Goal: Task Accomplishment & Management: Complete application form

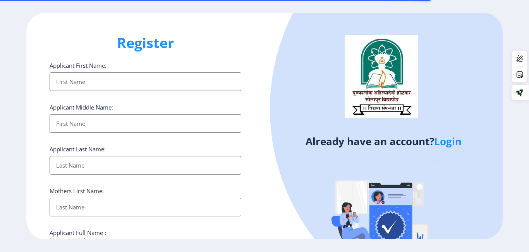
select select
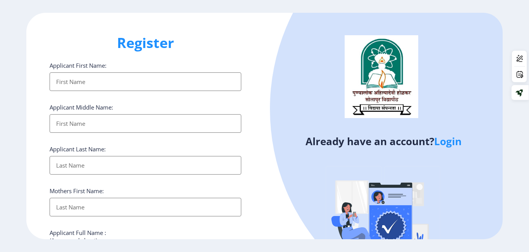
click at [449, 138] on link "Login" at bounding box center [447, 141] width 27 height 14
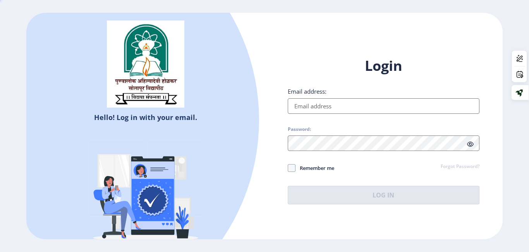
type input "[EMAIL_ADDRESS][DOMAIN_NAME]"
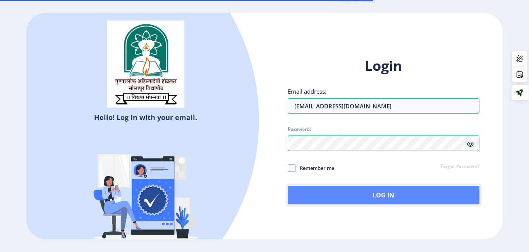
click at [327, 189] on button "Log In" at bounding box center [384, 195] width 192 height 19
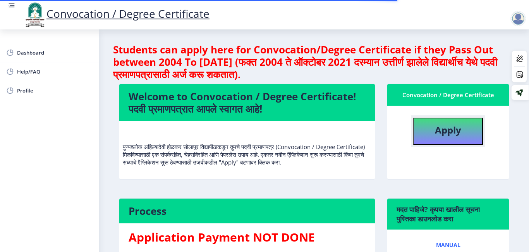
click at [446, 135] on b "Apply" at bounding box center [448, 129] width 26 height 13
select select
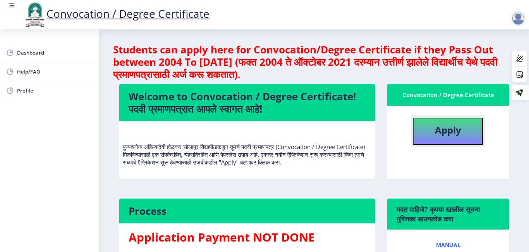
click at [435, 131] on b "Apply" at bounding box center [448, 129] width 26 height 13
select select
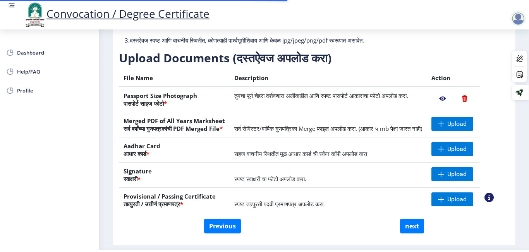
scroll to position [122, 0]
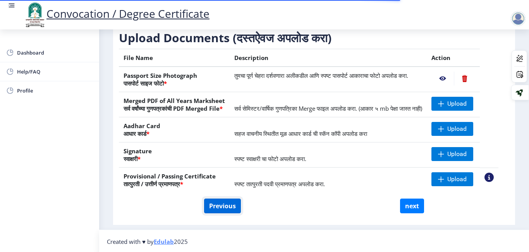
click at [226, 213] on button "Previous" at bounding box center [222, 206] width 37 height 15
select select "Regular"
select select
select select "2019"
select select "March"
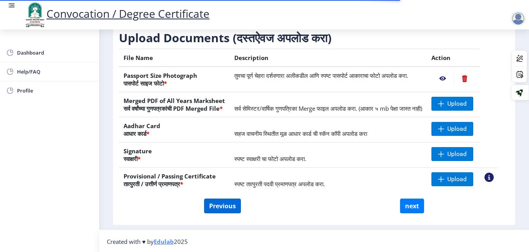
select select "FIRST CLASS WITH DISTINCTION"
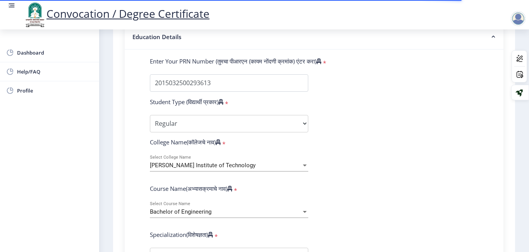
scroll to position [204, 0]
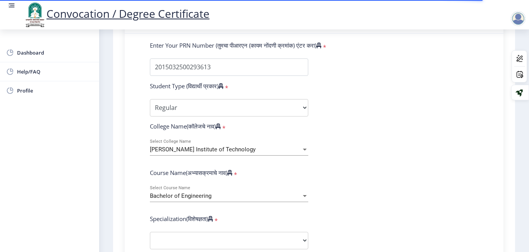
click at [231, 151] on span "[PERSON_NAME] Institute of Technology" at bounding box center [203, 149] width 106 height 7
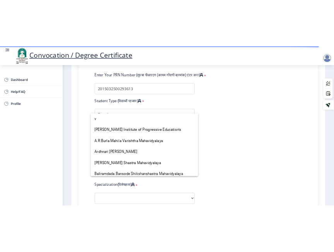
scroll to position [1068, 0]
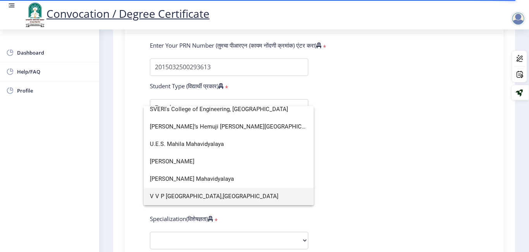
type input "v"
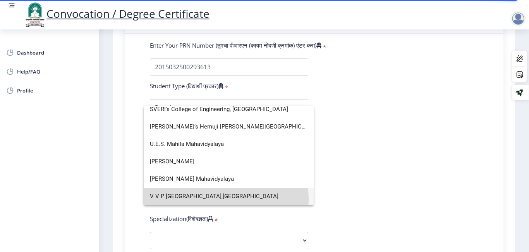
click at [221, 199] on span "V V P [GEOGRAPHIC_DATA],[GEOGRAPHIC_DATA]" at bounding box center [229, 196] width 158 height 17
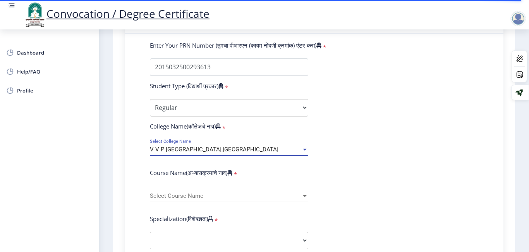
click at [221, 195] on span "Select Course Name" at bounding box center [225, 196] width 151 height 7
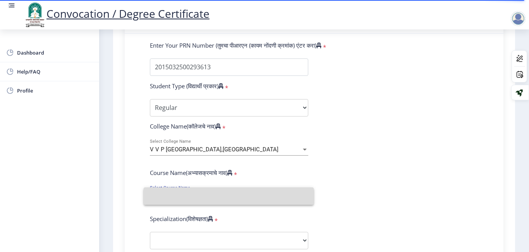
click at [221, 195] on input at bounding box center [229, 195] width 158 height 17
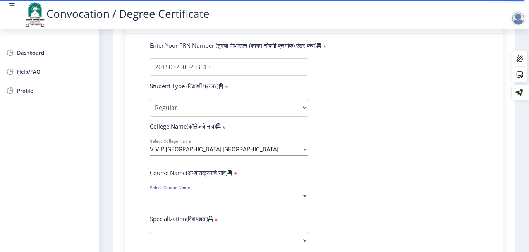
click at [221, 195] on span "Select Course Name" at bounding box center [225, 196] width 151 height 7
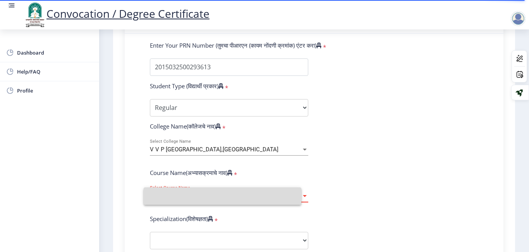
click at [221, 195] on input at bounding box center [222, 195] width 145 height 17
click at [221, 195] on span "Select Course Name" at bounding box center [225, 196] width 151 height 7
click at [221, 195] on input at bounding box center [222, 195] width 145 height 17
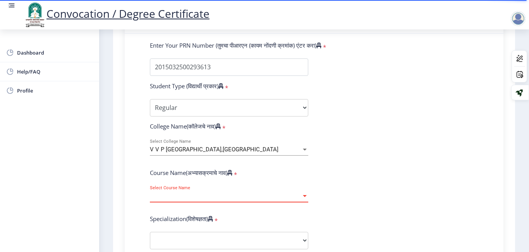
click at [221, 195] on span "Select Course Name" at bounding box center [225, 196] width 151 height 7
